Goal: Information Seeking & Learning: Learn about a topic

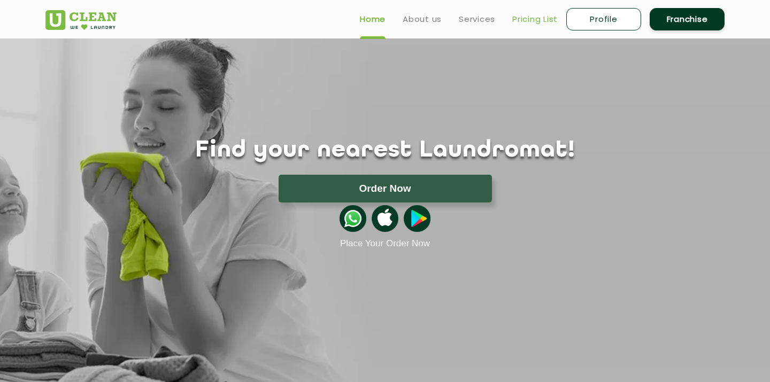
click at [530, 16] on link "Pricing List" at bounding box center [534, 19] width 45 height 13
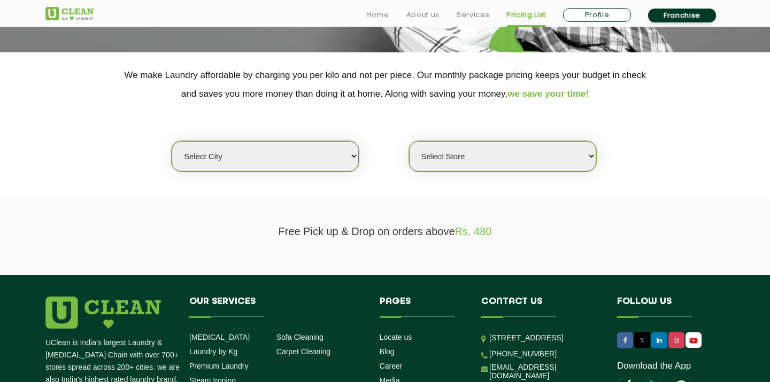
scroll to position [215, 0]
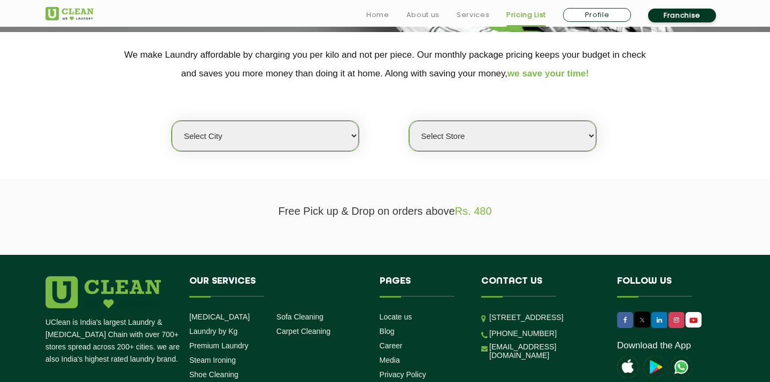
click at [240, 141] on select "Select city [GEOGRAPHIC_DATA] [GEOGRAPHIC_DATA] [GEOGRAPHIC_DATA] [GEOGRAPHIC_D…" at bounding box center [265, 136] width 187 height 30
select select "162"
click at [172, 121] on select "Select city [GEOGRAPHIC_DATA] [GEOGRAPHIC_DATA] [GEOGRAPHIC_DATA] [GEOGRAPHIC_D…" at bounding box center [265, 136] width 187 height 30
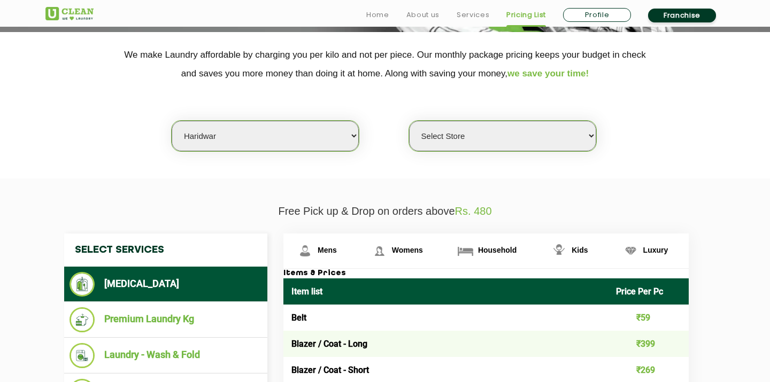
click at [464, 138] on select "Select Store UClean Haridwar [GEOGRAPHIC_DATA] [GEOGRAPHIC_DATA]" at bounding box center [502, 136] width 187 height 30
click at [409, 121] on select "Select Store UClean Haridwar [GEOGRAPHIC_DATA] [GEOGRAPHIC_DATA]" at bounding box center [502, 136] width 187 height 30
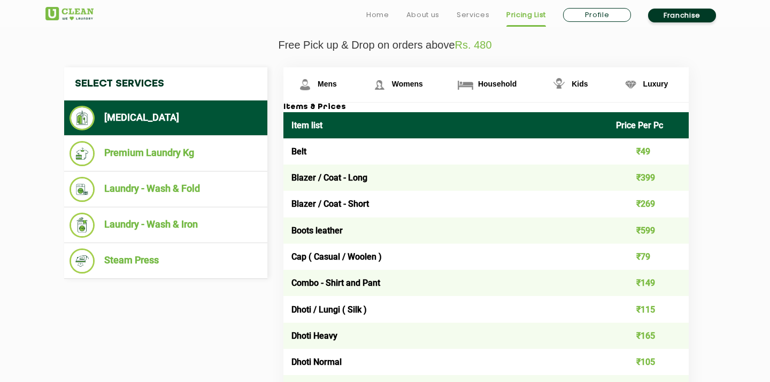
scroll to position [383, 0]
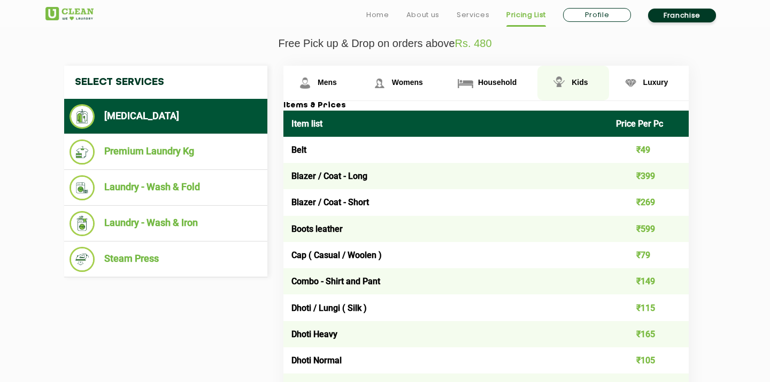
click at [567, 91] on img at bounding box center [559, 83] width 19 height 19
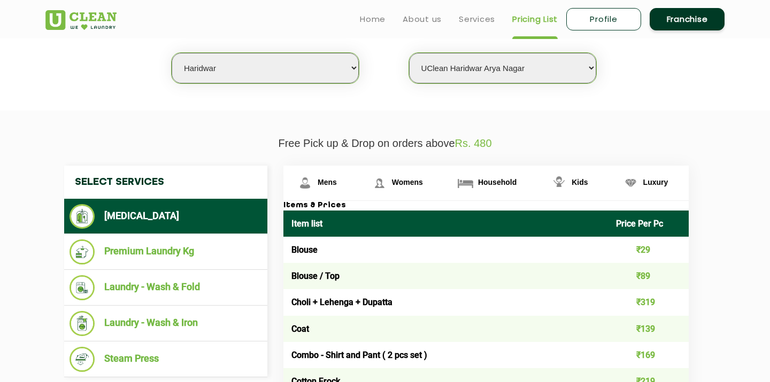
scroll to position [278, 0]
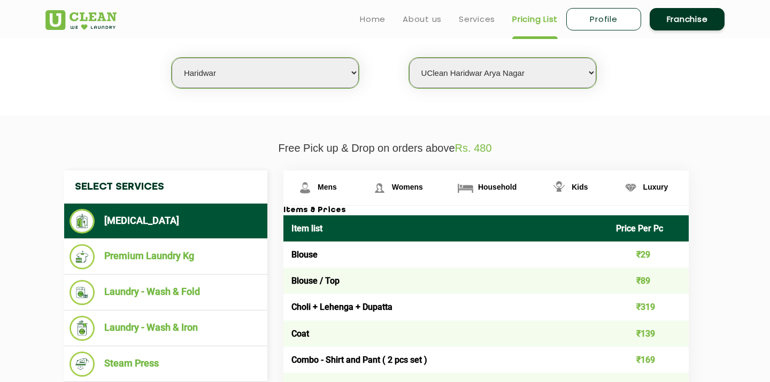
click at [482, 72] on select "Select Store UClean Haridwar [GEOGRAPHIC_DATA] [GEOGRAPHIC_DATA]" at bounding box center [502, 73] width 187 height 30
click at [409, 58] on select "Select Store UClean Haridwar [GEOGRAPHIC_DATA] [GEOGRAPHIC_DATA]" at bounding box center [502, 73] width 187 height 30
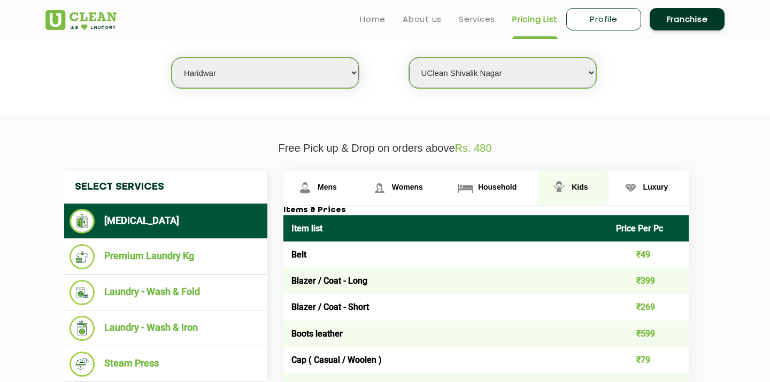
click at [571, 193] on link "Kids" at bounding box center [573, 188] width 71 height 35
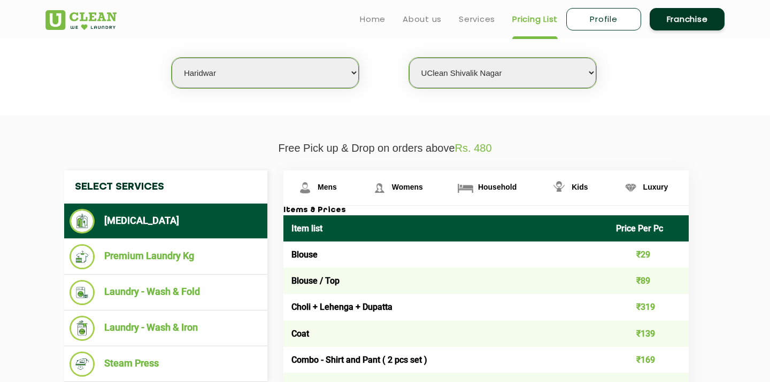
click at [518, 73] on select "Select Store UClean Haridwar [GEOGRAPHIC_DATA] [GEOGRAPHIC_DATA]" at bounding box center [502, 73] width 187 height 30
select select "484"
click at [409, 58] on select "Select Store UClean Haridwar [GEOGRAPHIC_DATA] [GEOGRAPHIC_DATA]" at bounding box center [502, 73] width 187 height 30
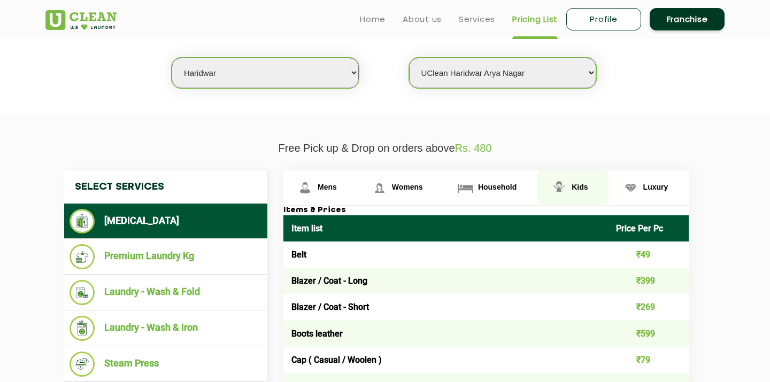
click at [569, 192] on link "Kids" at bounding box center [573, 188] width 71 height 35
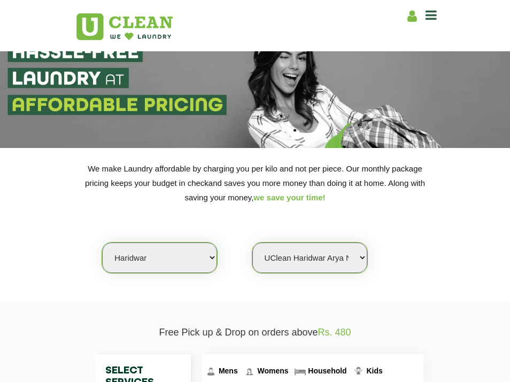
scroll to position [25, 0]
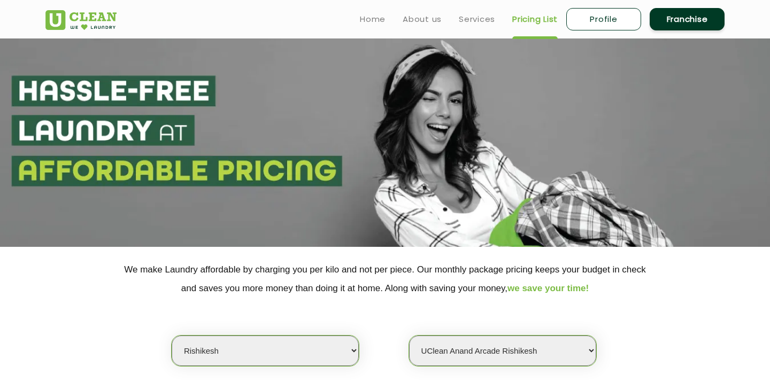
select select "152"
select select "458"
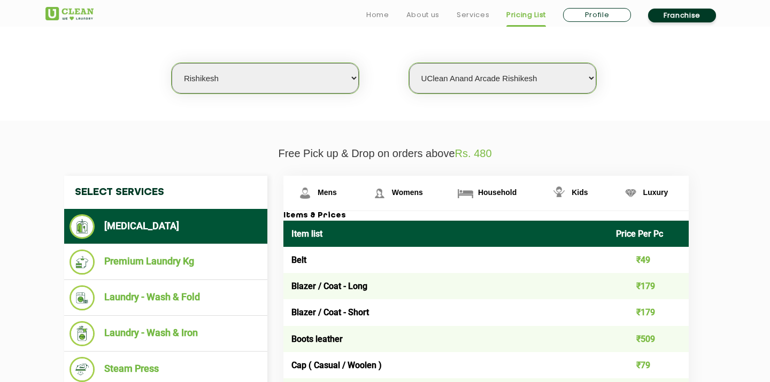
scroll to position [281, 0]
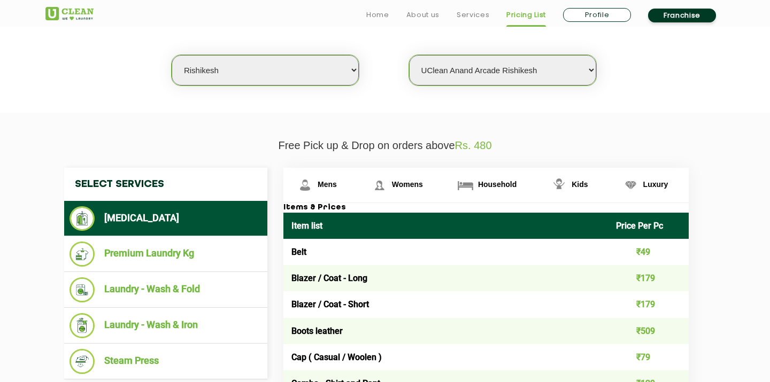
click at [301, 61] on select "Select city [GEOGRAPHIC_DATA] [GEOGRAPHIC_DATA] [GEOGRAPHIC_DATA] [GEOGRAPHIC_D…" at bounding box center [265, 70] width 187 height 30
